Goal: Task Accomplishment & Management: Manage account settings

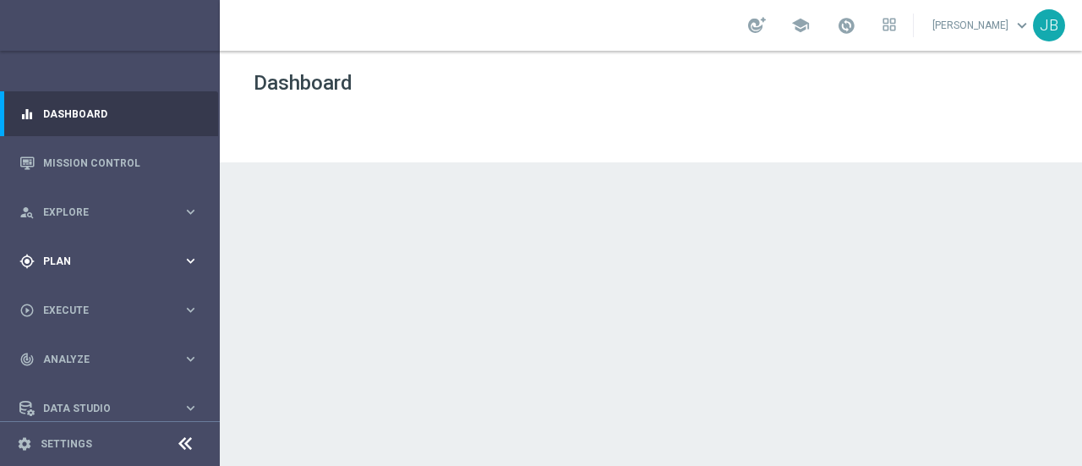
click at [88, 258] on div "gps_fixed Plan keyboard_arrow_right" at bounding box center [109, 260] width 218 height 45
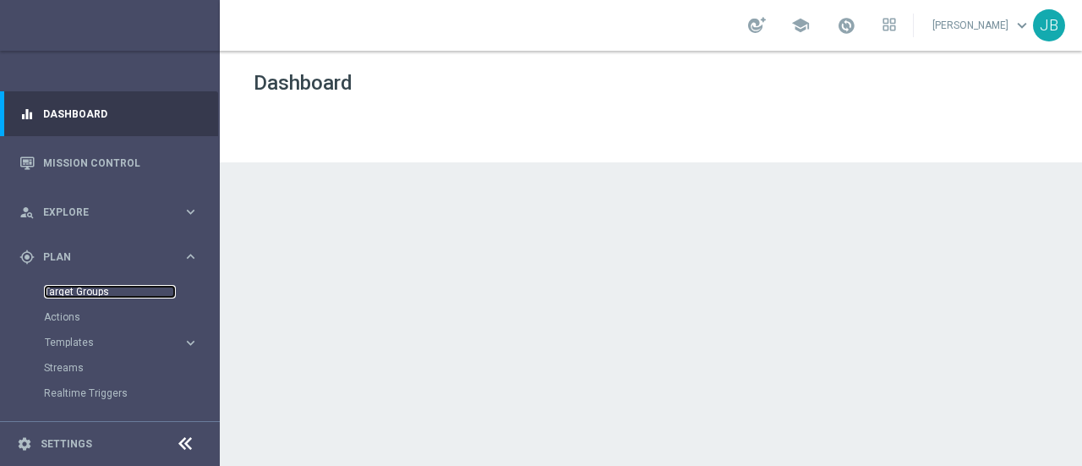
click at [85, 287] on link "Target Groups" at bounding box center [110, 292] width 132 height 14
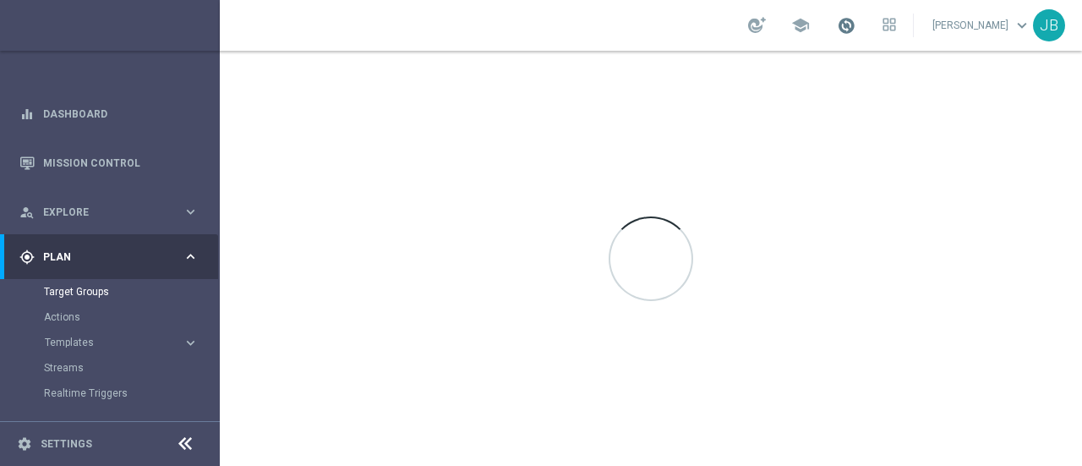
click at [855, 26] on span at bounding box center [846, 25] width 19 height 19
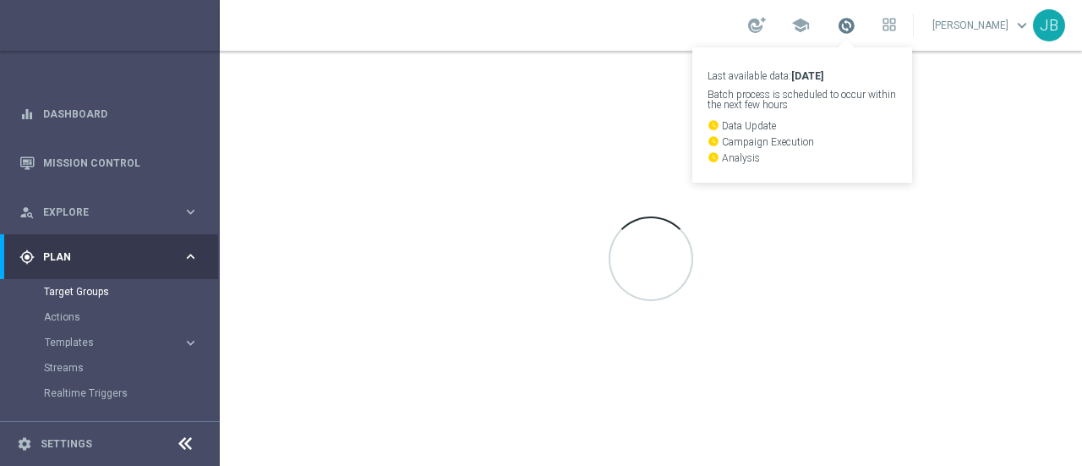
click at [855, 26] on span at bounding box center [846, 25] width 19 height 19
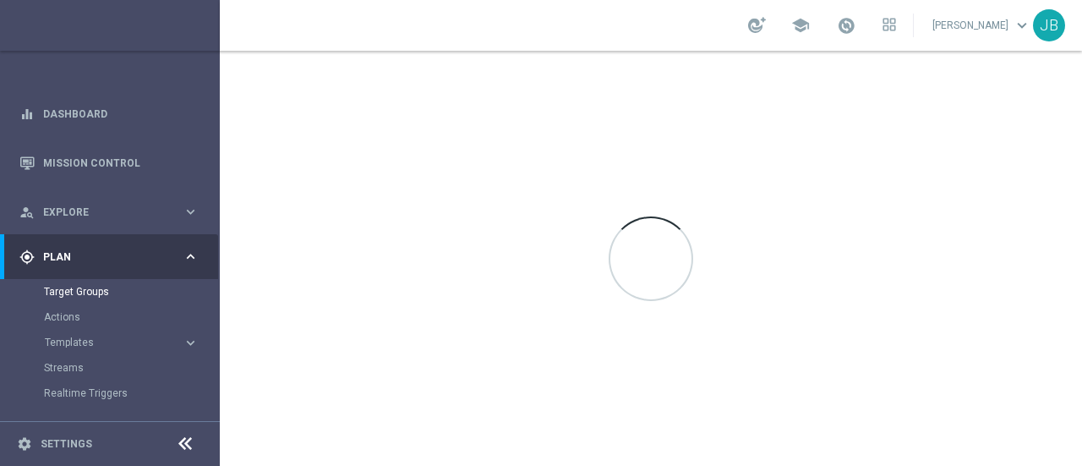
click at [589, 29] on div "school Juri Burattinello keyboard_arrow_down JB" at bounding box center [651, 25] width 863 height 51
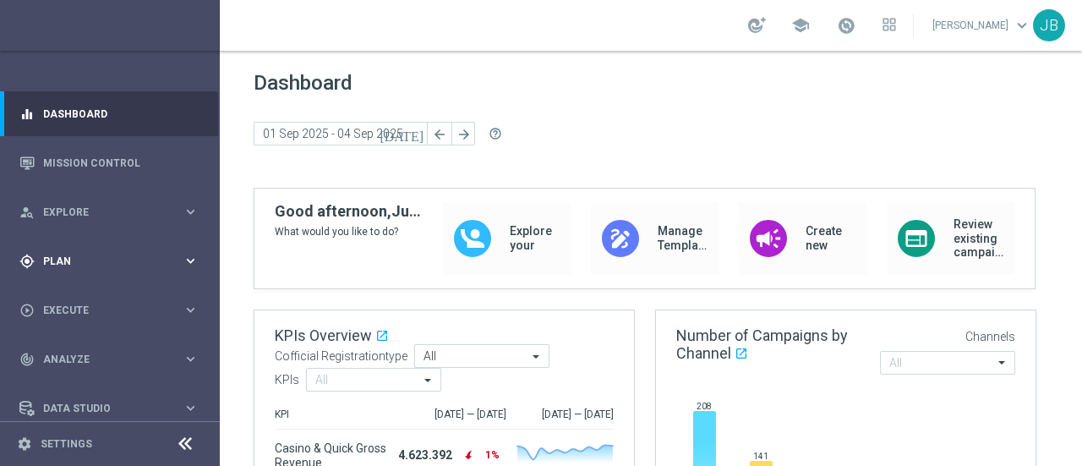
click at [80, 256] on div "gps_fixed Plan keyboard_arrow_right" at bounding box center [109, 260] width 218 height 45
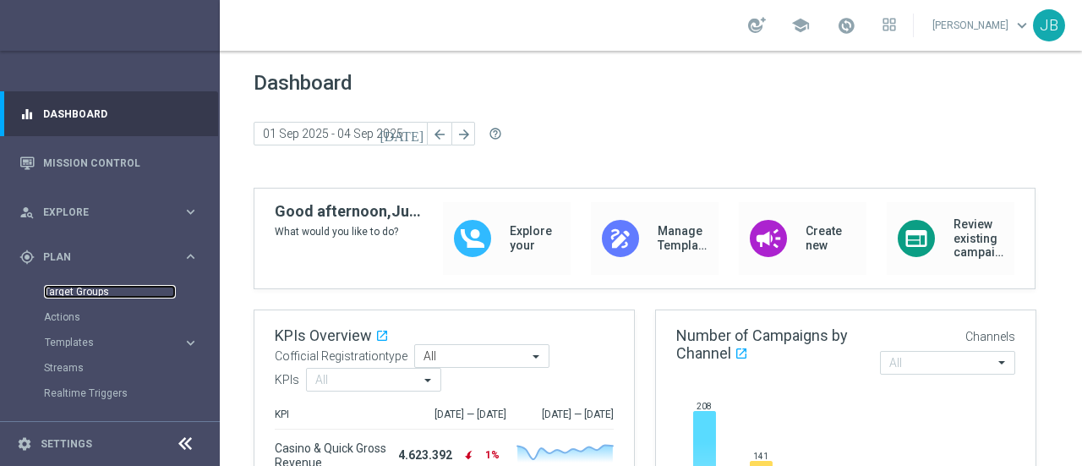
click at [95, 285] on link "Target Groups" at bounding box center [110, 292] width 132 height 14
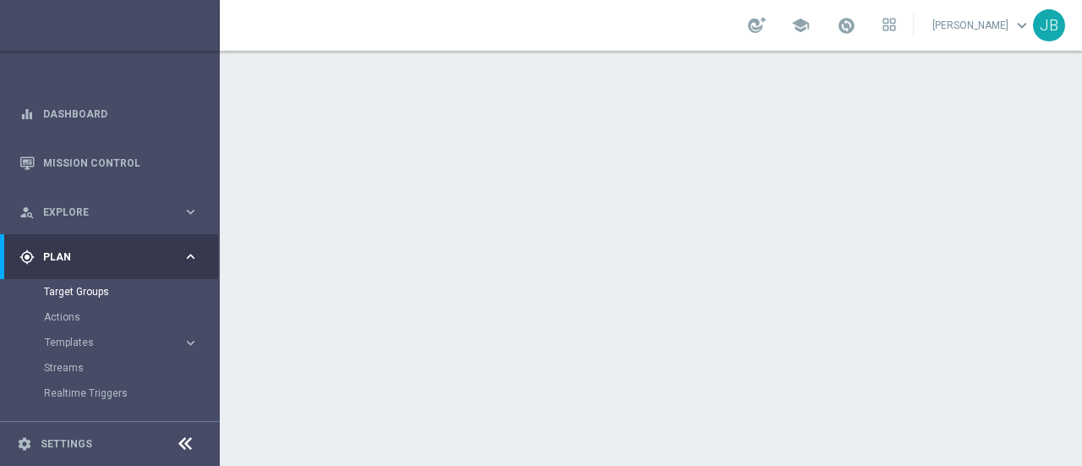
click at [896, 226] on div at bounding box center [651, 258] width 863 height 415
click at [96, 288] on link "Target Groups" at bounding box center [110, 292] width 132 height 14
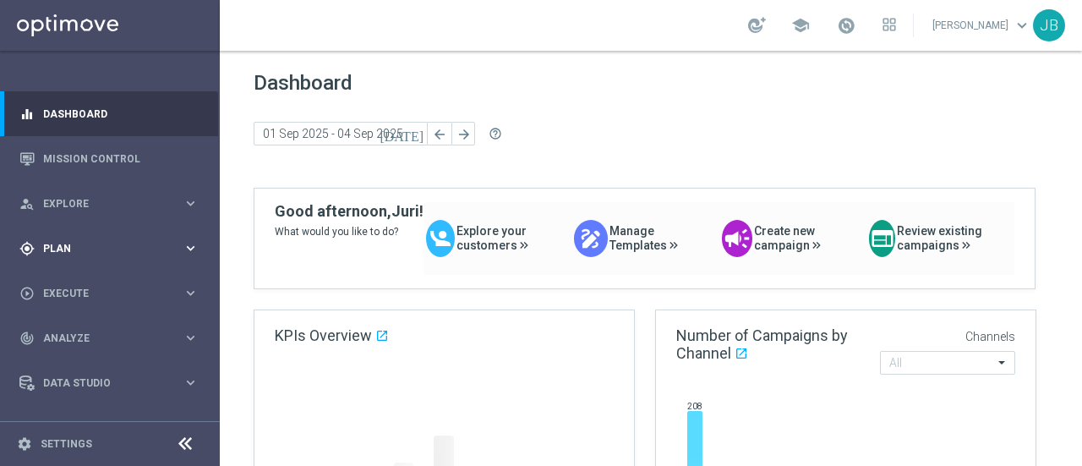
click at [115, 255] on div "gps_fixed Plan" at bounding box center [100, 248] width 163 height 15
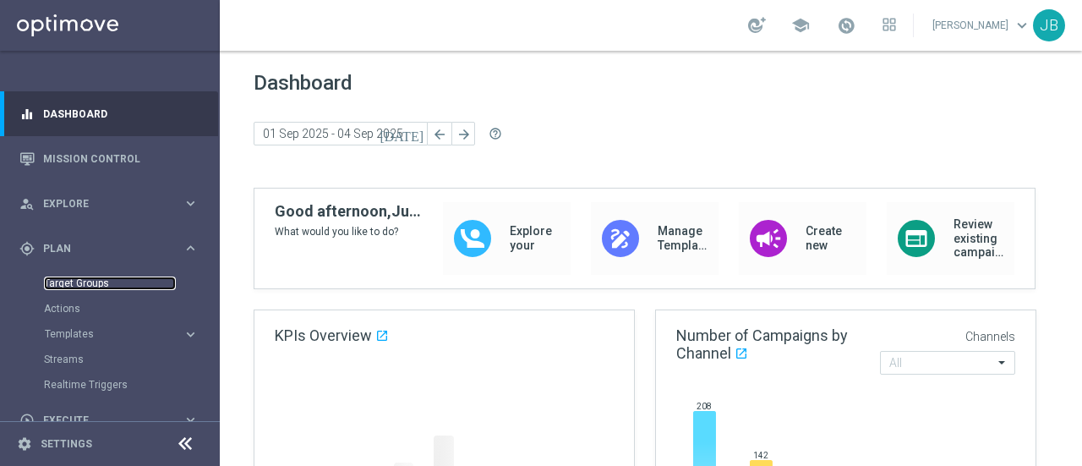
click at [84, 285] on link "Target Groups" at bounding box center [110, 284] width 132 height 14
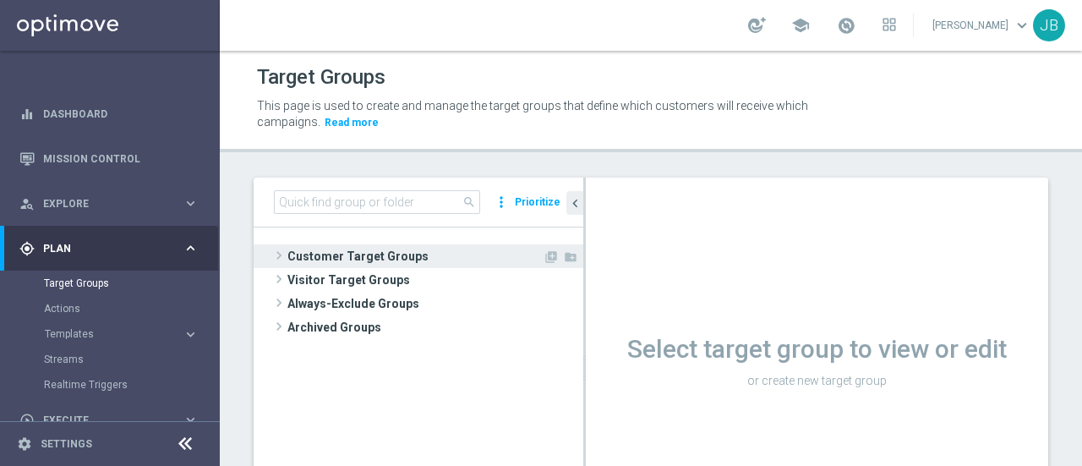
click at [275, 253] on span at bounding box center [279, 255] width 17 height 20
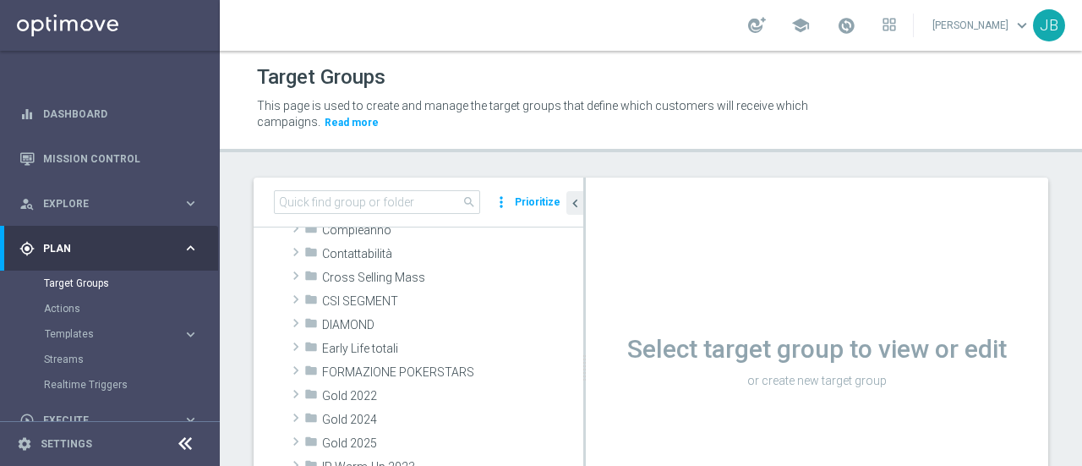
scroll to position [138, 0]
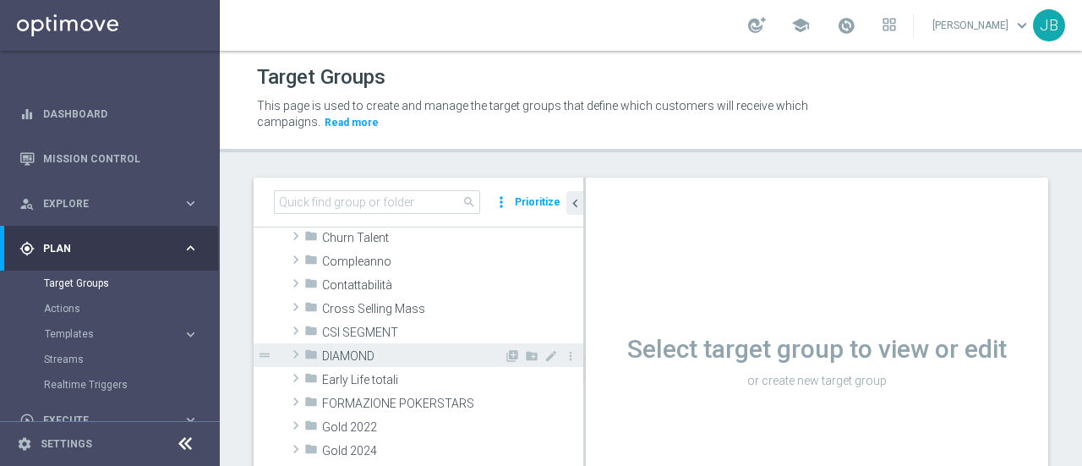
click at [299, 351] on span at bounding box center [296, 354] width 17 height 20
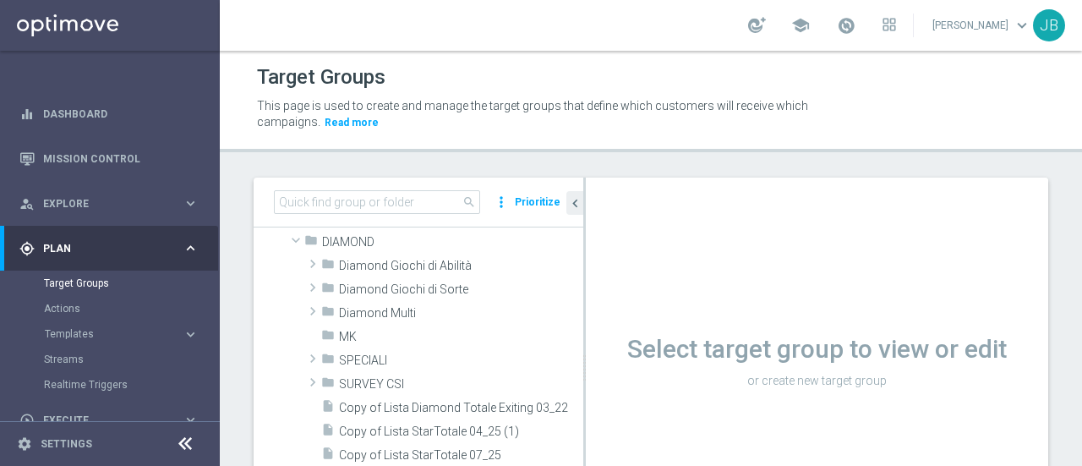
scroll to position [266, 0]
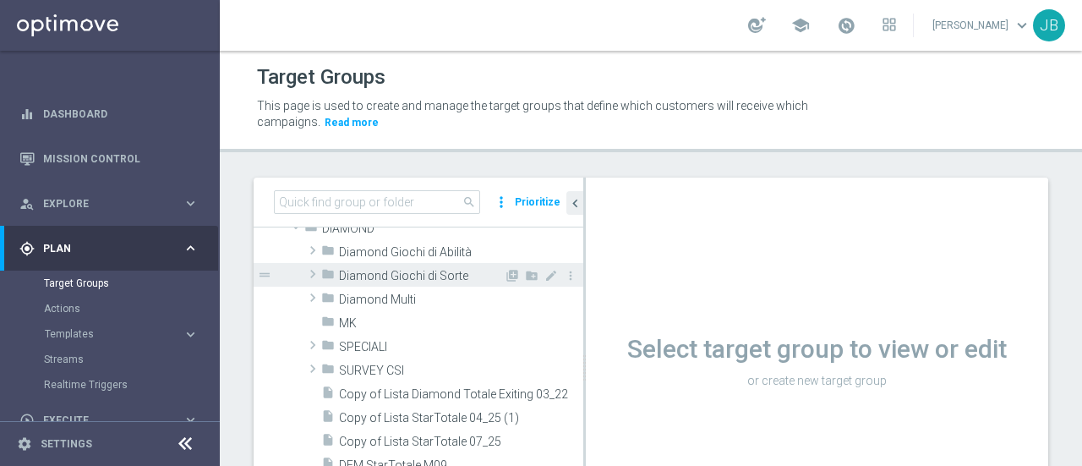
click at [313, 270] on span at bounding box center [312, 274] width 17 height 20
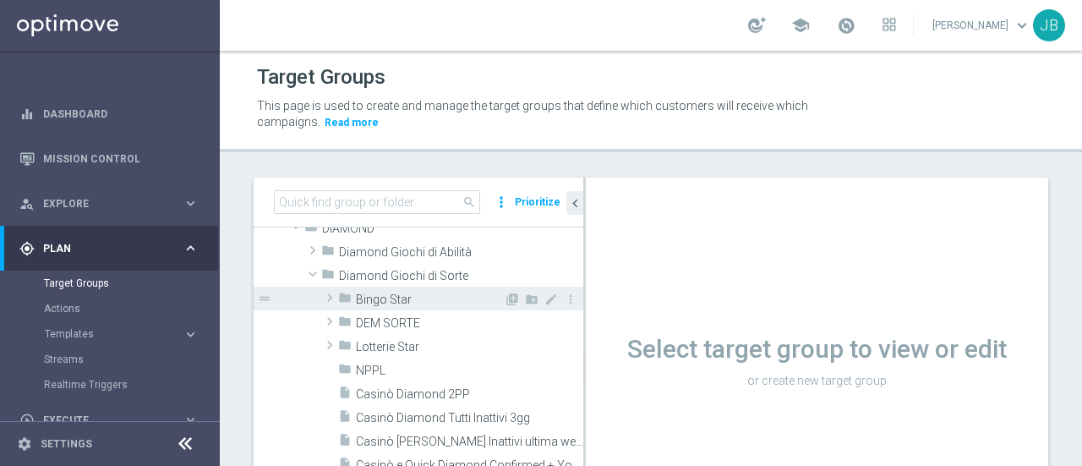
click at [330, 296] on span at bounding box center [329, 298] width 17 height 20
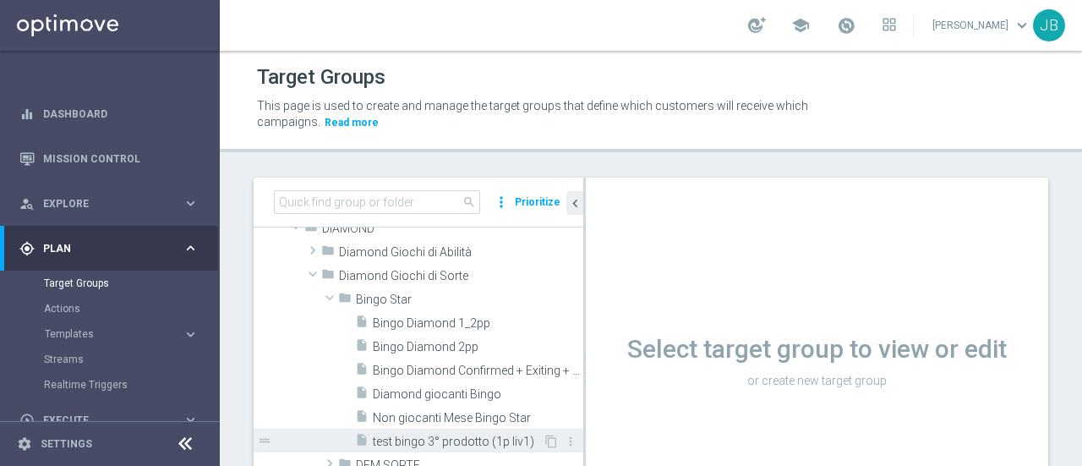
click at [458, 436] on span "test bingo 3° prodotto (1p liv1)" at bounding box center [458, 442] width 170 height 14
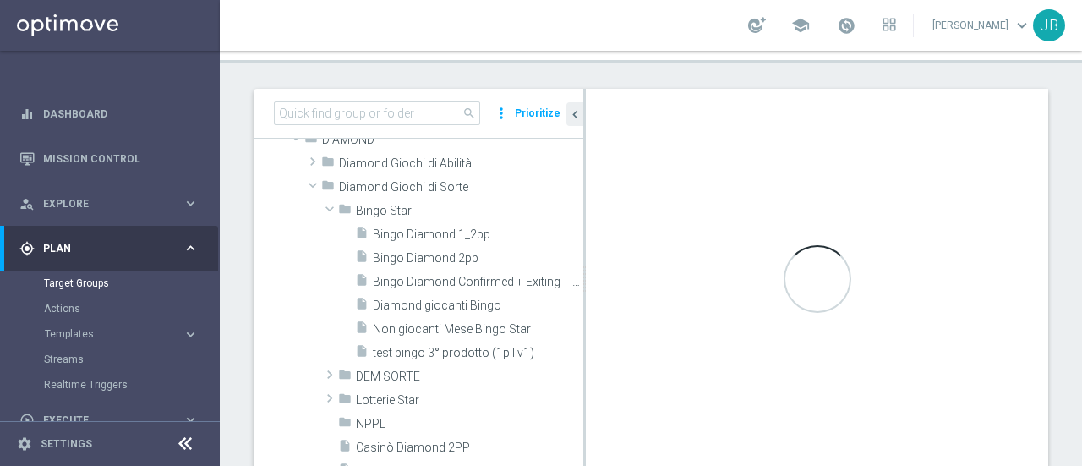
scroll to position [94, 0]
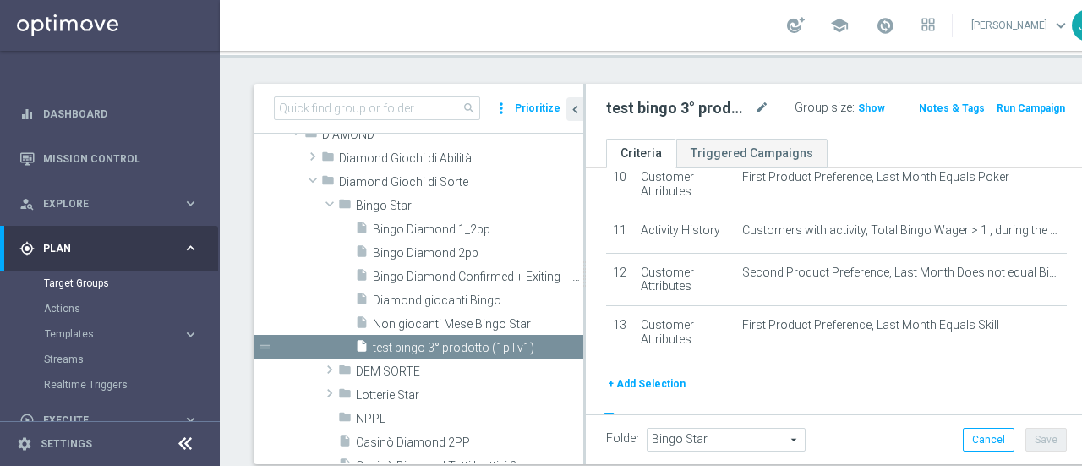
scroll to position [608, 0]
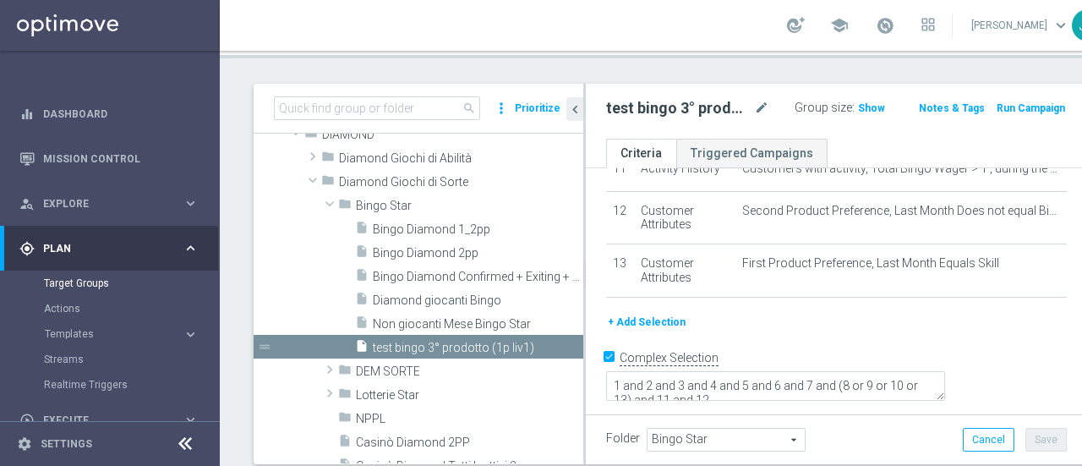
click at [652, 332] on button "+ Add Selection" at bounding box center [646, 322] width 81 height 19
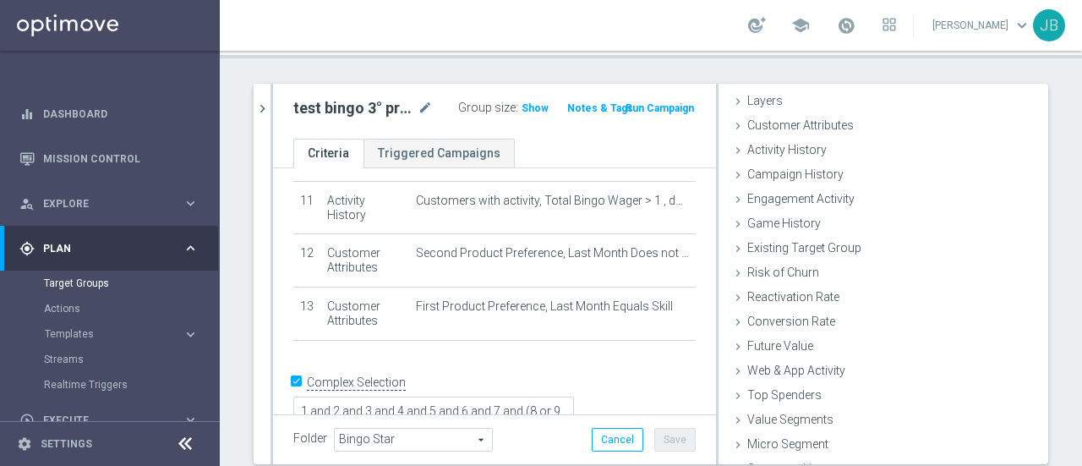
scroll to position [55, 0]
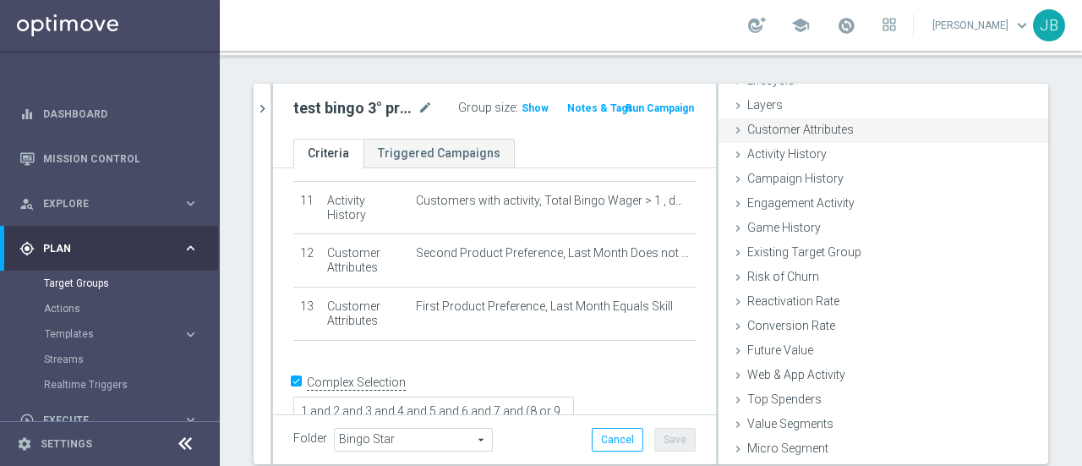
click at [732, 126] on icon at bounding box center [739, 130] width 14 height 14
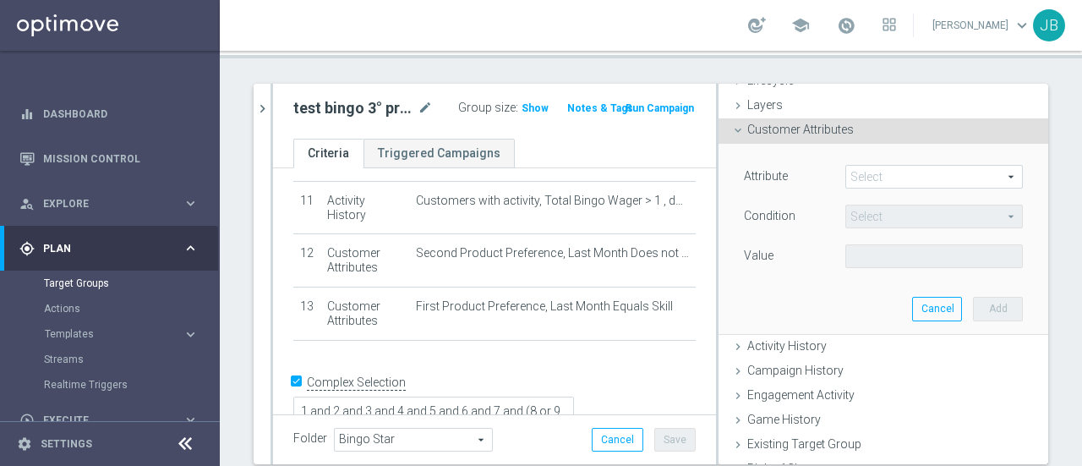
click at [988, 175] on span at bounding box center [935, 177] width 176 height 22
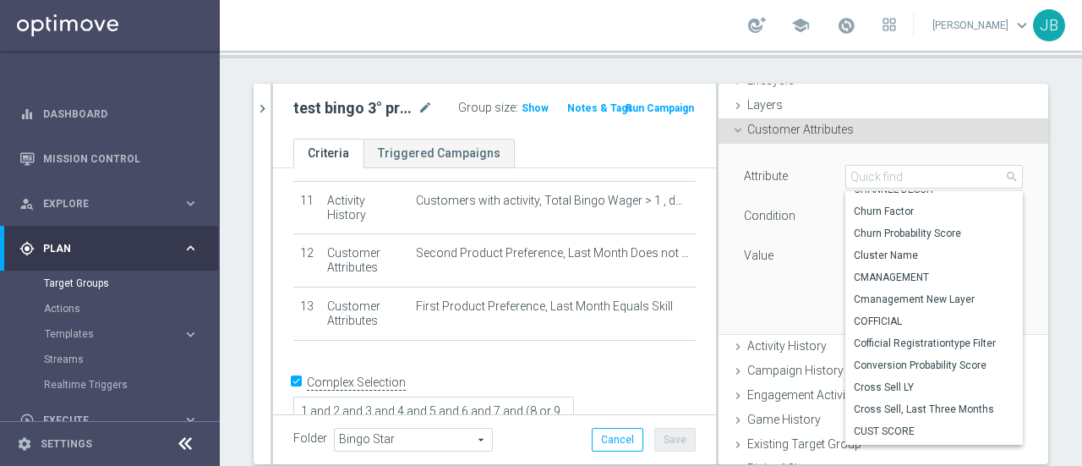
scroll to position [1468, 0]
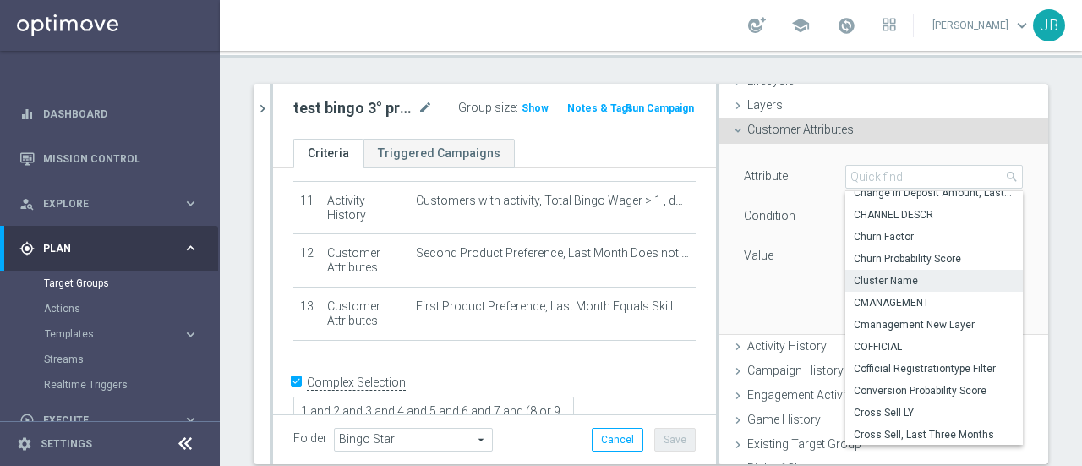
click at [894, 277] on span "Cluster Name" at bounding box center [934, 281] width 161 height 14
type input "Cluster Name"
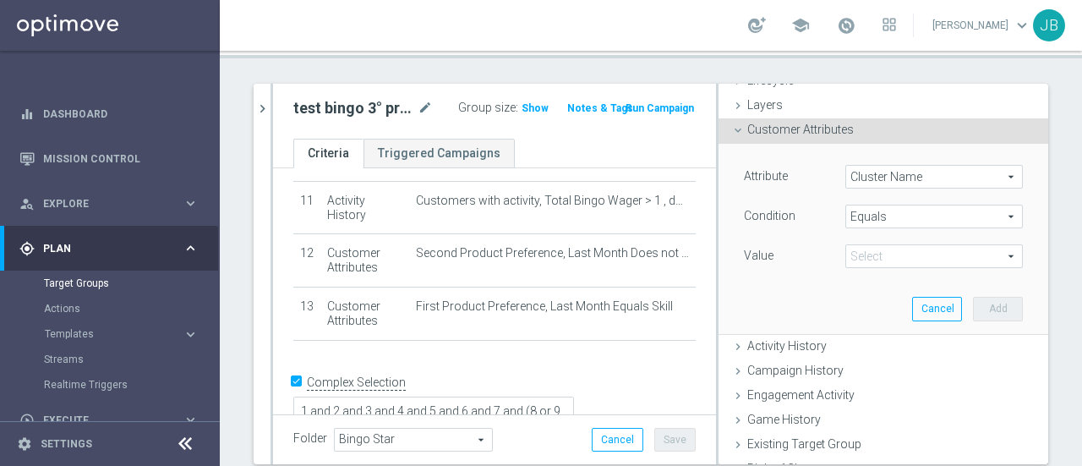
click at [907, 217] on span "Equals" at bounding box center [935, 217] width 176 height 22
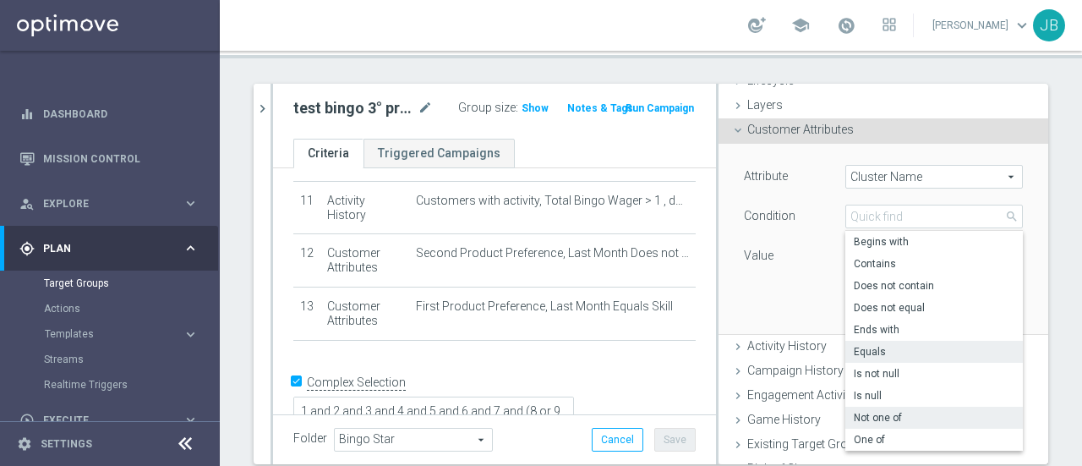
click at [869, 419] on span "Not one of" at bounding box center [934, 418] width 161 height 14
type input "Not one of"
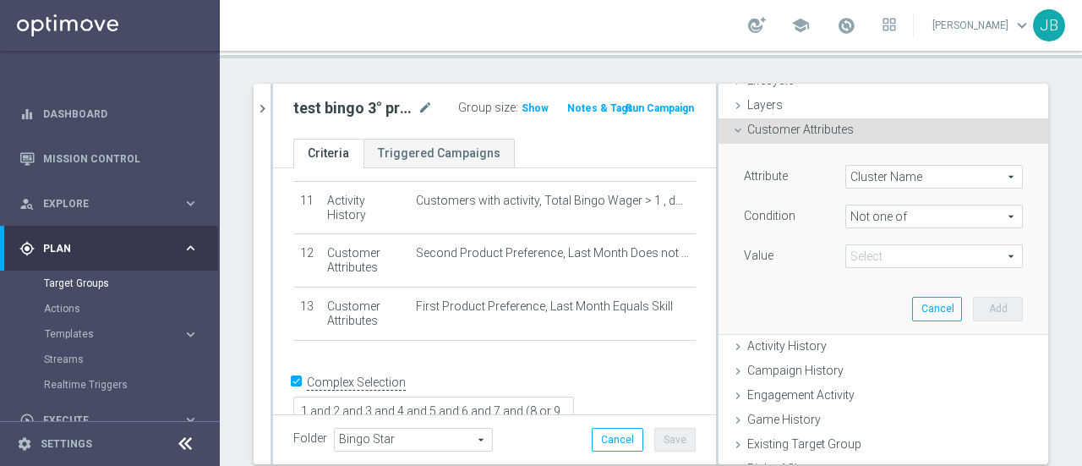
click at [987, 258] on span at bounding box center [935, 256] width 176 height 22
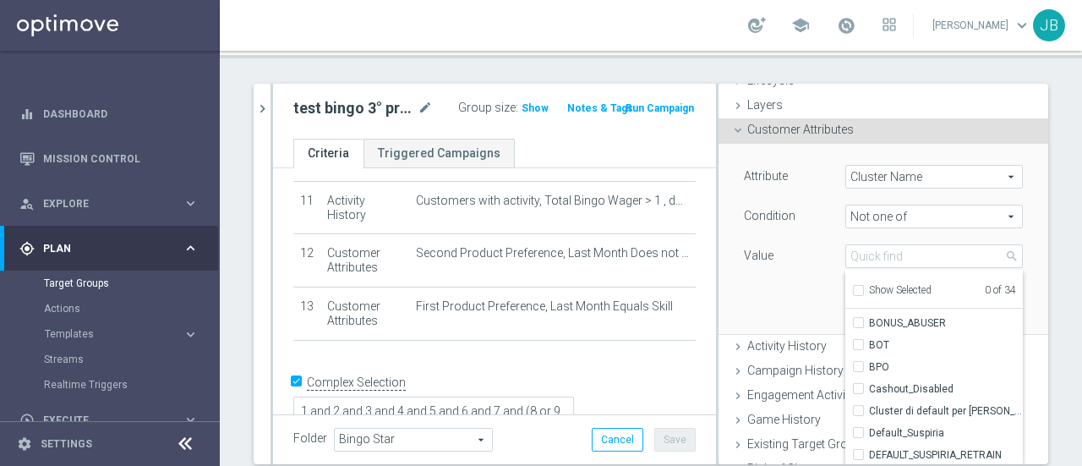
scroll to position [139, 0]
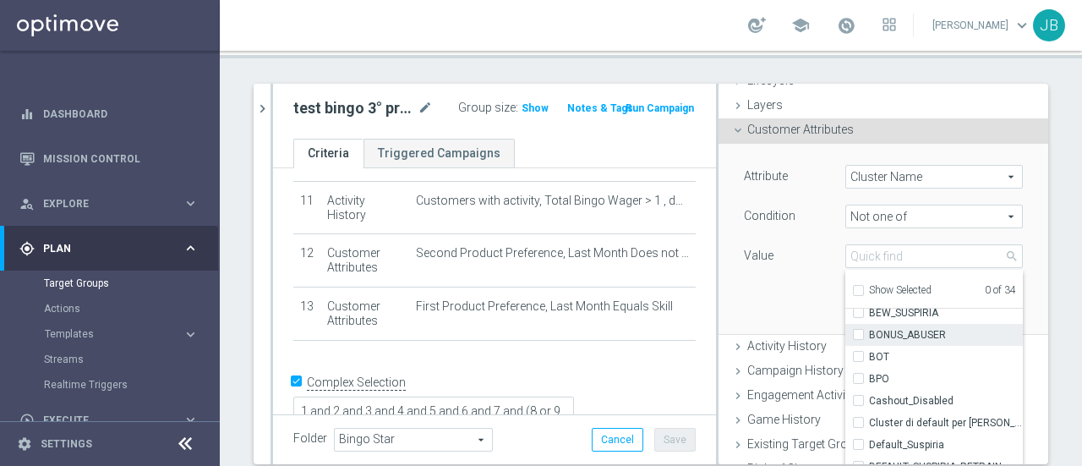
click at [858, 332] on input "BONUS_ABUSER" at bounding box center [863, 335] width 11 height 11
checkbox input "true"
type input "BONUS_ABUSER"
click at [795, 282] on div "Attribute Cluster Name Cluster Name arrow_drop_down search Condition Not one of…" at bounding box center [884, 238] width 304 height 189
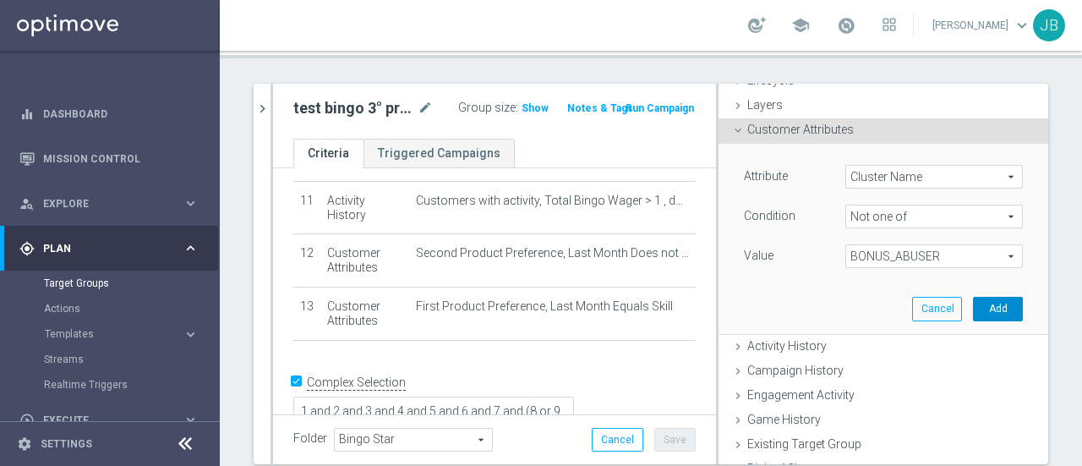
click at [984, 307] on button "Add" at bounding box center [998, 309] width 50 height 24
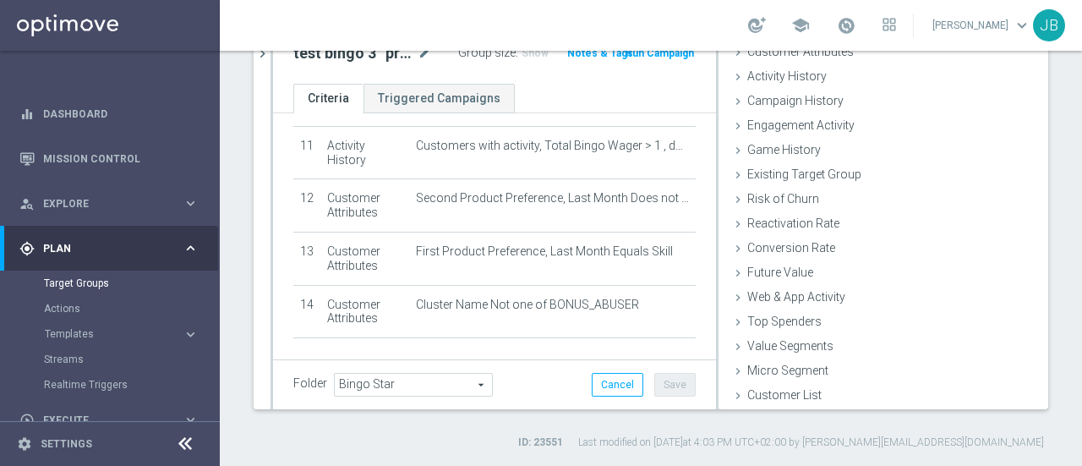
scroll to position [644, 0]
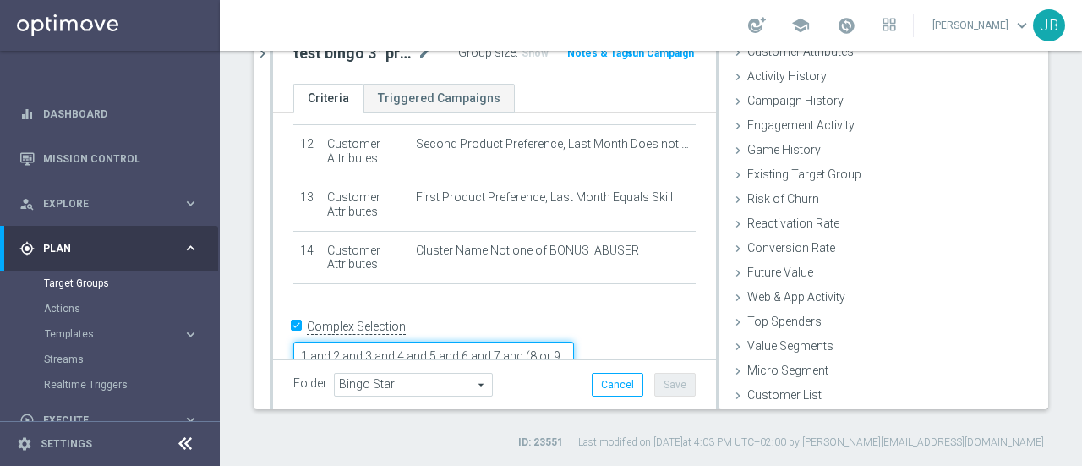
click at [574, 342] on textarea "1 and 2 and 3 and 4 and 5 and 6 and 7 and (8 or 9 or 10 or 13) and 11 and 12" at bounding box center [433, 357] width 281 height 30
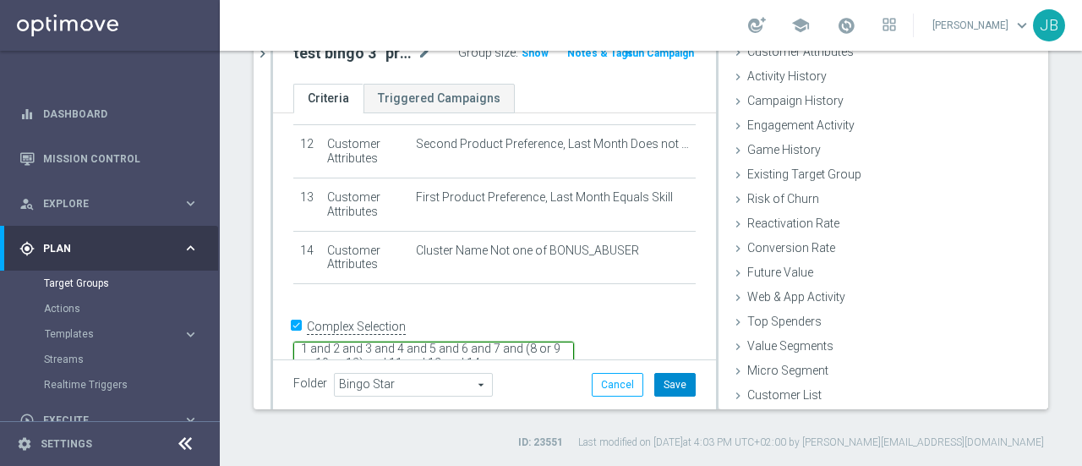
type textarea "1 and 2 and 3 and 4 and 5 and 6 and 7 and (8 or 9 or 10 or 13) and 11 and 12 an…"
click at [655, 380] on button "Save" at bounding box center [675, 385] width 41 height 24
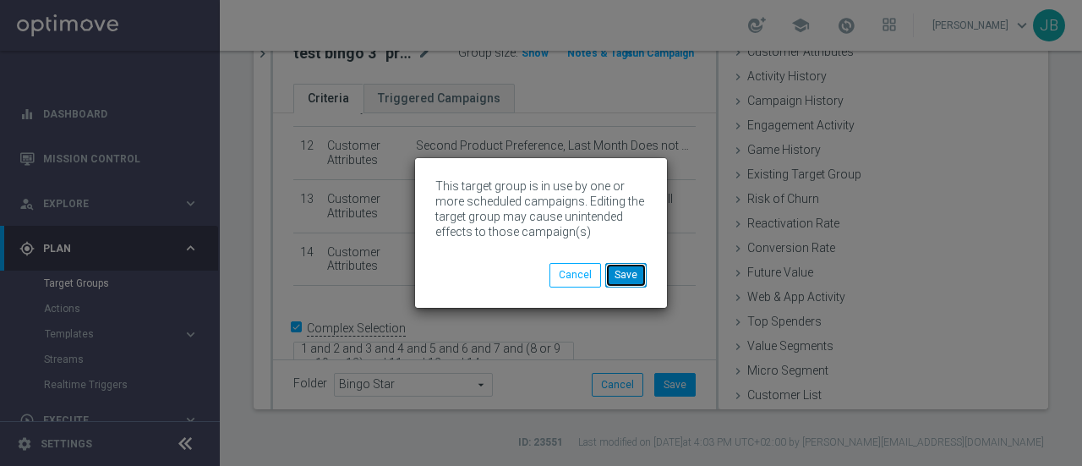
click at [633, 277] on button "Save" at bounding box center [626, 275] width 41 height 24
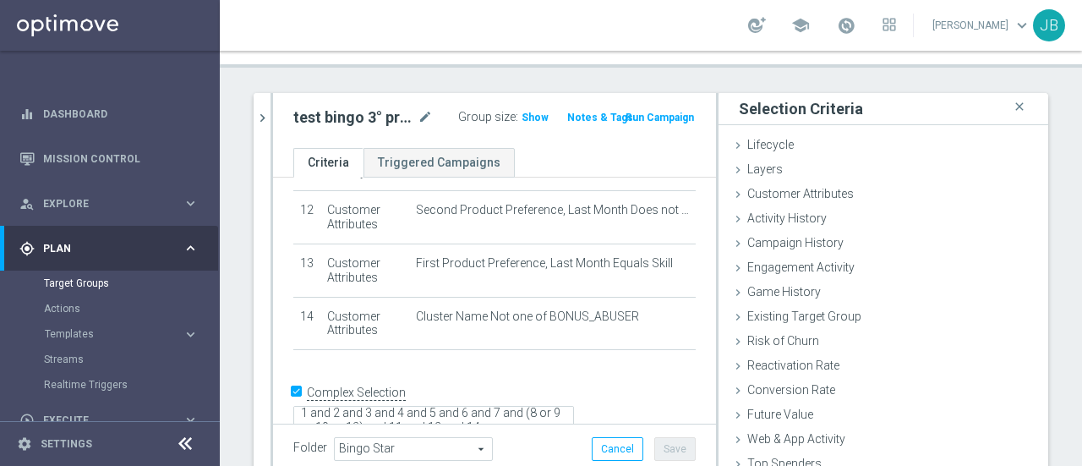
scroll to position [86, 0]
click at [522, 114] on span "Show" at bounding box center [535, 116] width 27 height 12
